Goal: Understand site structure: Understand site structure

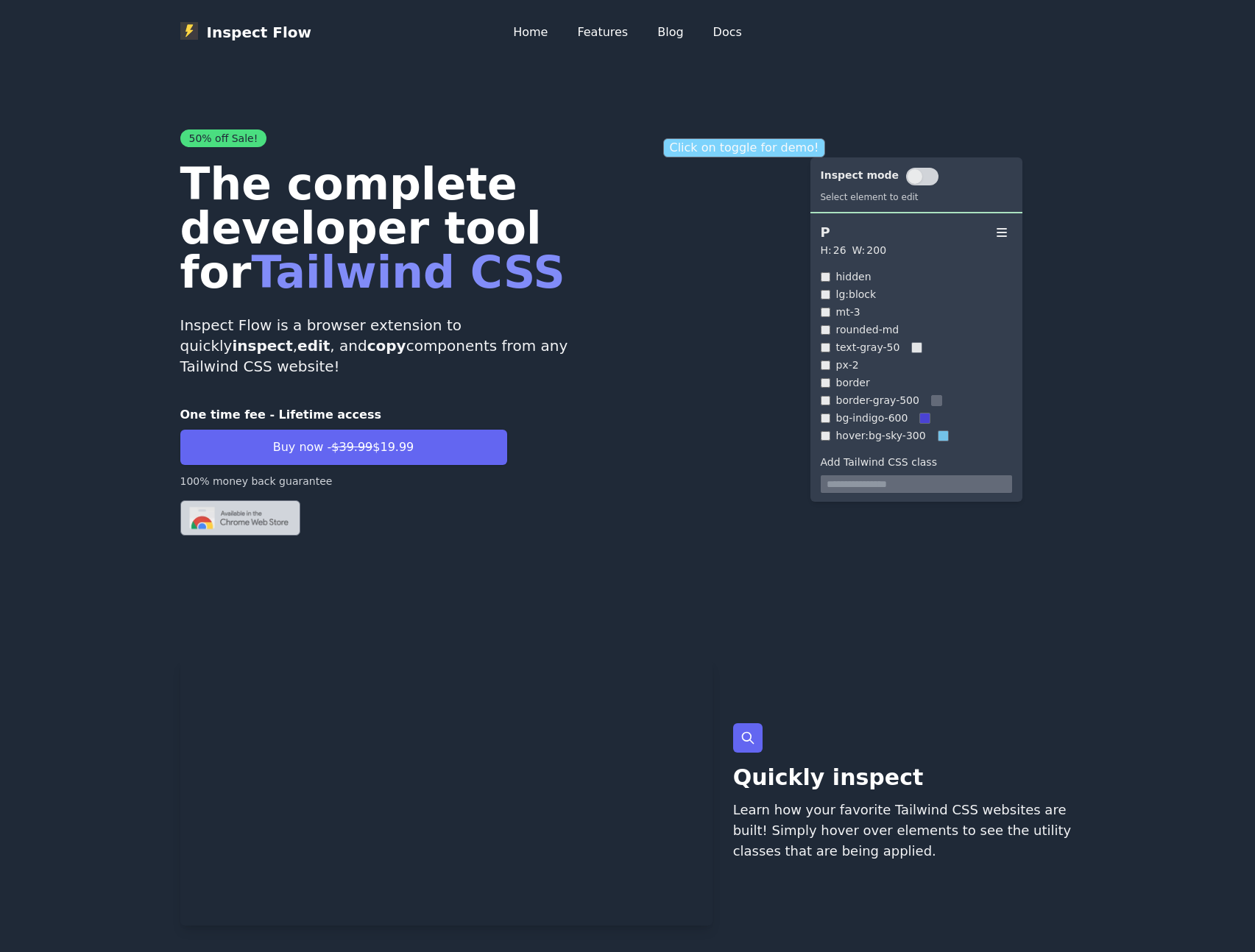
click at [714, 156] on p "Click on toggle for demo!" at bounding box center [744, 148] width 163 height 19
click at [718, 141] on p "Click on toggle for demo!" at bounding box center [744, 148] width 163 height 19
click at [707, 149] on p "Click on toggle for demo!" at bounding box center [744, 148] width 163 height 19
click at [737, 145] on p "Click on toggle for demo!" at bounding box center [744, 148] width 163 height 19
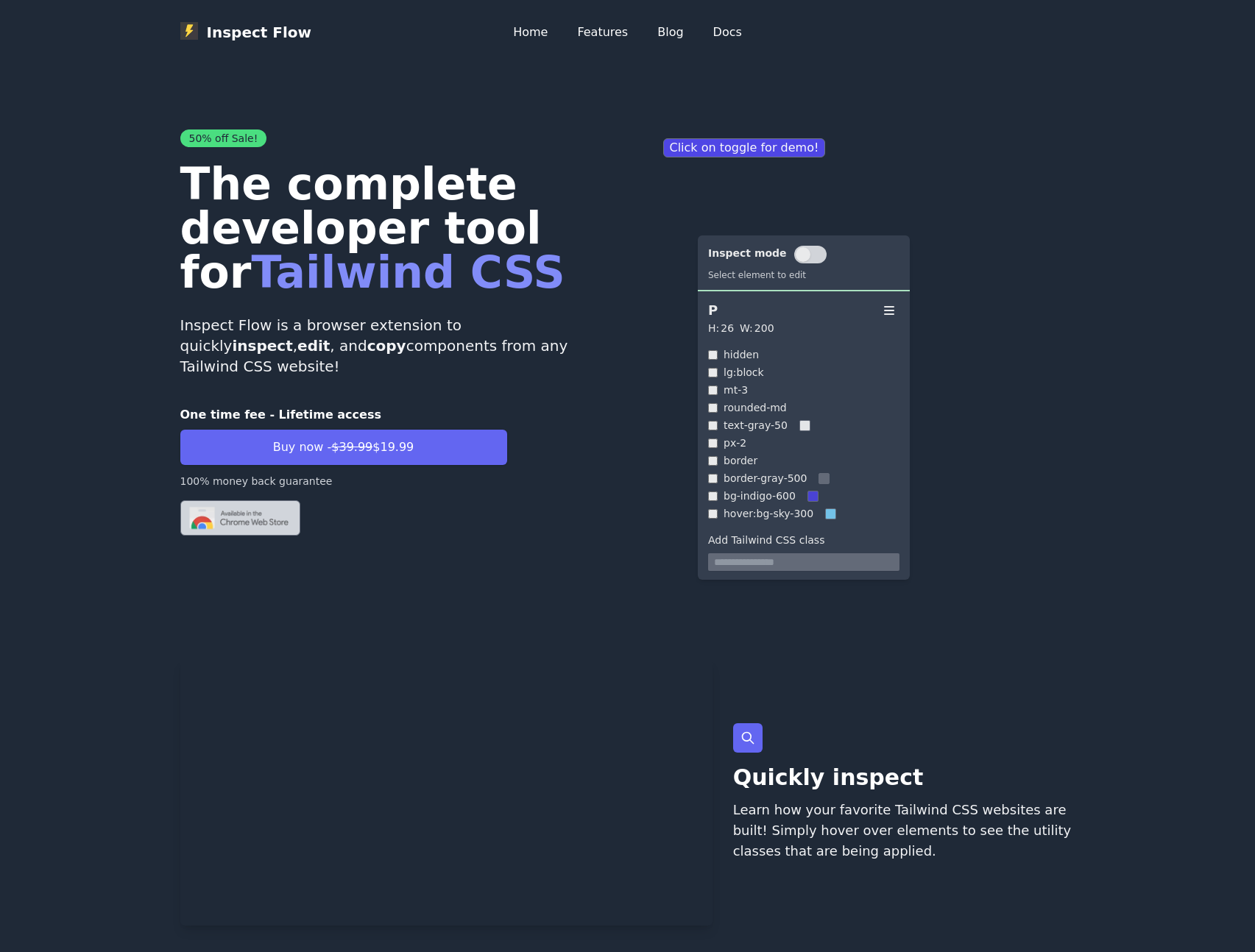
drag, startPoint x: 851, startPoint y: 186, endPoint x: 731, endPoint y: 253, distance: 137.4
click at [731, 253] on div "Inspect mode Select element to edit" at bounding box center [767, 263] width 118 height 35
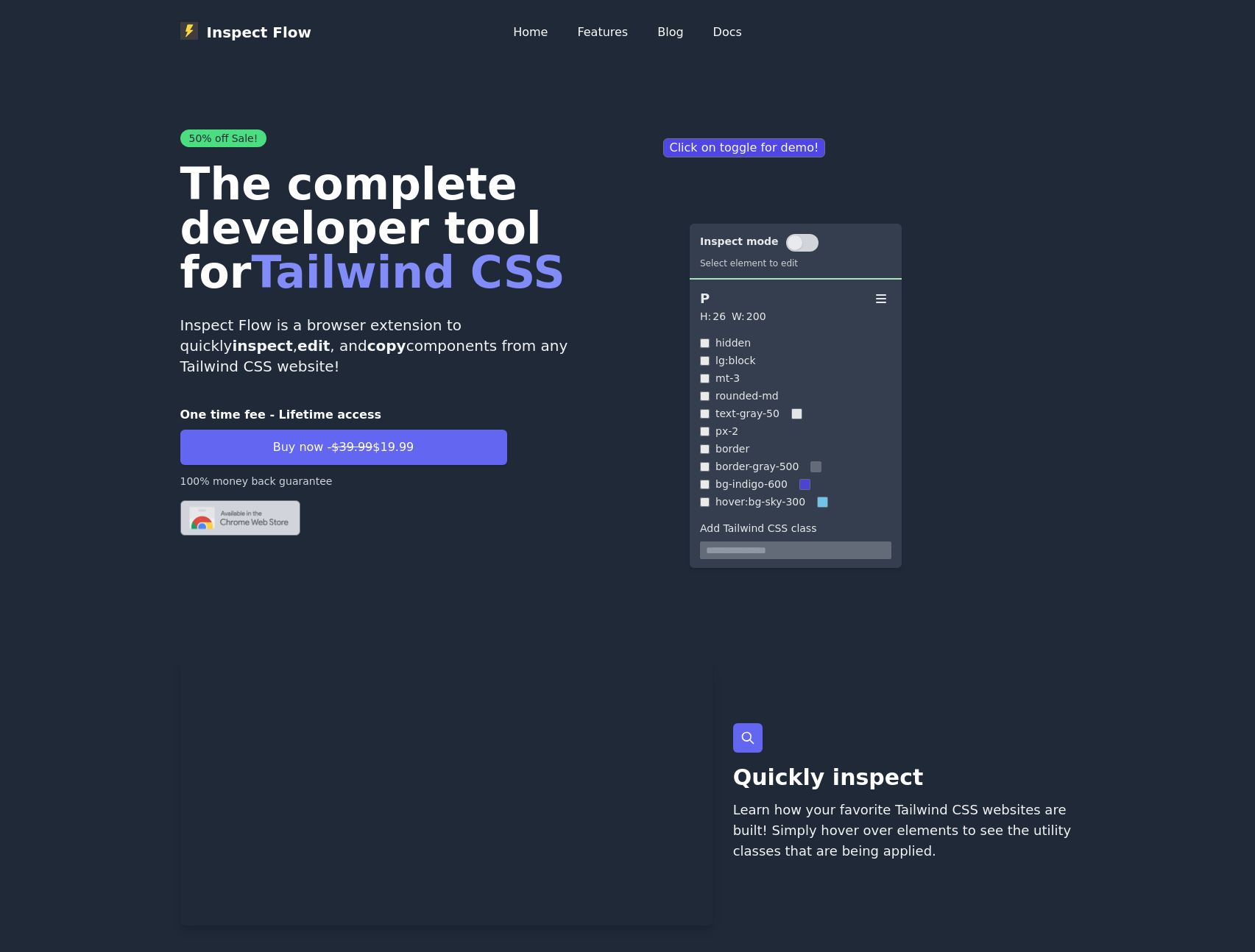
click at [376, 206] on h1 "The complete developer tool for Tailwind CSS" at bounding box center [398, 228] width 435 height 132
click at [327, 189] on h1 "The complete developer tool for Tailwind CSS" at bounding box center [398, 228] width 435 height 132
click at [701, 148] on p "Click on toggle for demo!" at bounding box center [744, 148] width 163 height 19
click at [414, 313] on div "50% off Sale! The complete developer tool for Tailwind CSS Inspect Flow is a br…" at bounding box center [398, 333] width 435 height 406
click at [795, 240] on button at bounding box center [801, 243] width 32 height 17
